Goal: Information Seeking & Learning: Find specific page/section

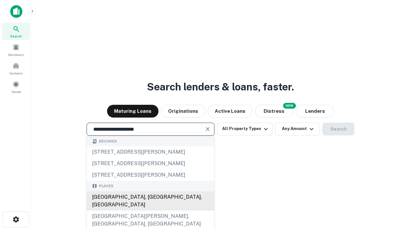
click at [150, 211] on div "[GEOGRAPHIC_DATA], [GEOGRAPHIC_DATA], [GEOGRAPHIC_DATA]" at bounding box center [150, 201] width 127 height 19
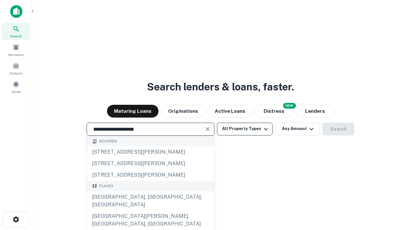
click at [245, 129] on button "All Property Types" at bounding box center [245, 129] width 56 height 13
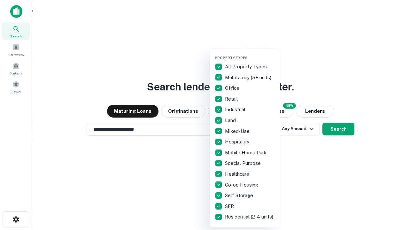
type input "**********"
click at [250, 54] on button "button" at bounding box center [250, 54] width 70 height 0
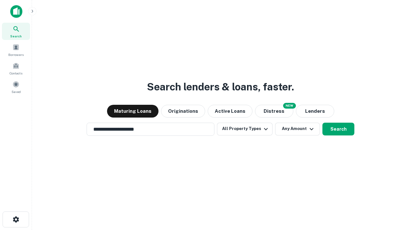
scroll to position [4, 77]
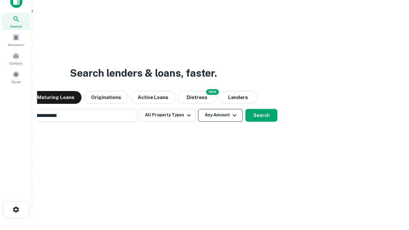
click at [198, 109] on button "Any Amount" at bounding box center [220, 115] width 45 height 13
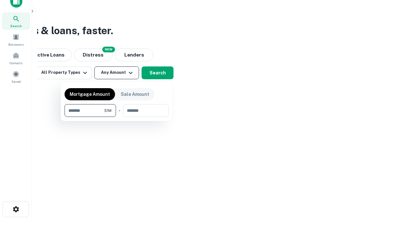
type input "*******"
click at [117, 117] on button "button" at bounding box center [117, 117] width 104 height 0
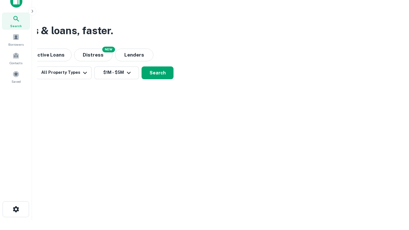
scroll to position [4, 118]
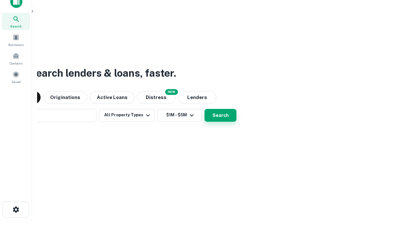
click at [205, 109] on button "Search" at bounding box center [221, 115] width 32 height 13
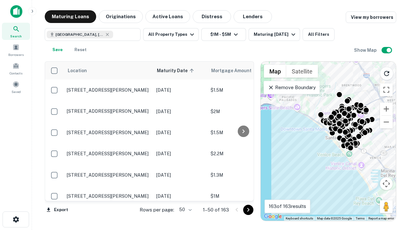
click at [185, 210] on body "Search Borrowers Contacts Saved Maturing Loans Originations Active Loans Distre…" at bounding box center [204, 115] width 409 height 230
click at [185, 194] on li "25" at bounding box center [185, 194] width 19 height 12
